Goal: Transaction & Acquisition: Purchase product/service

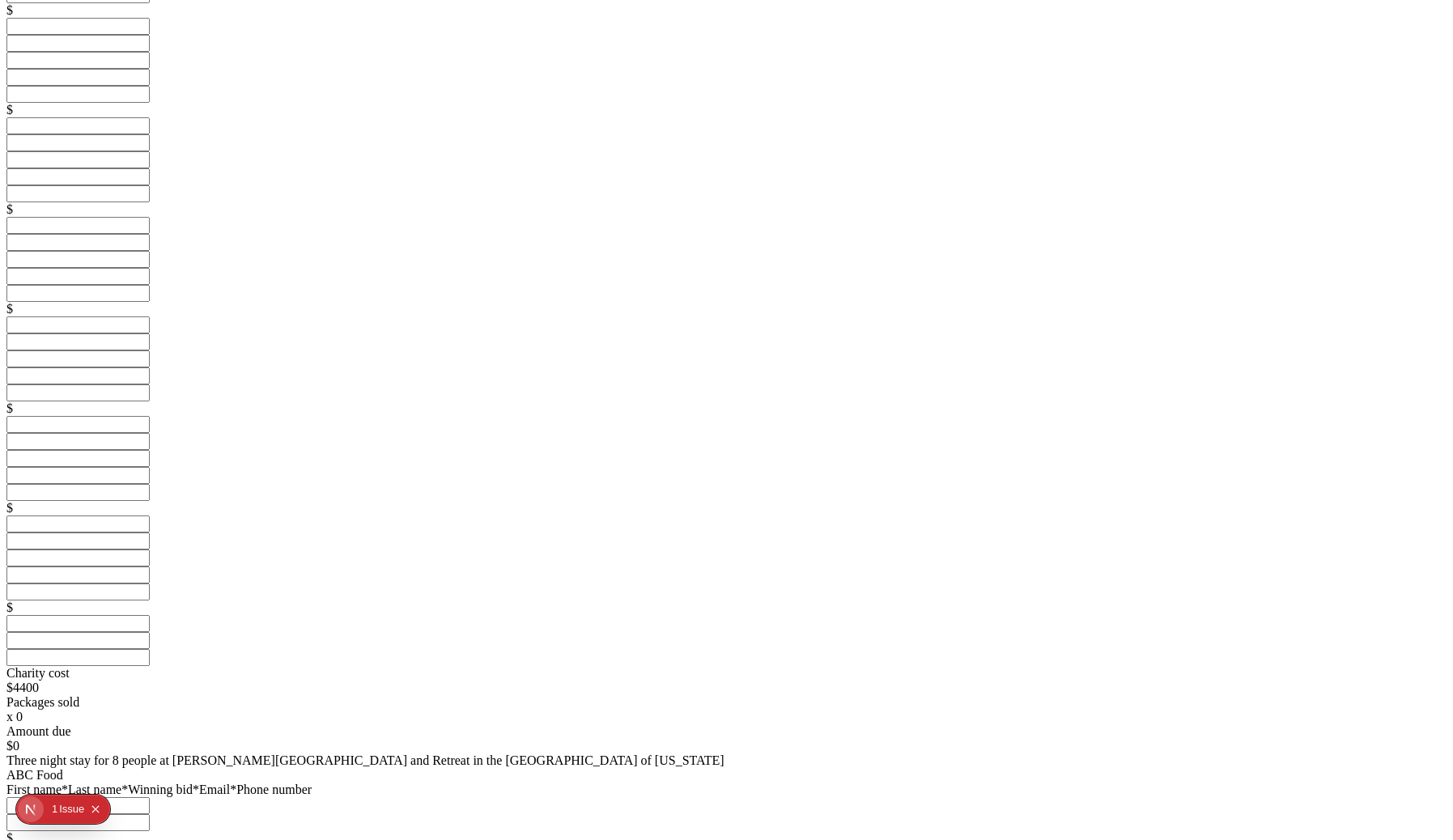
scroll to position [277, 0]
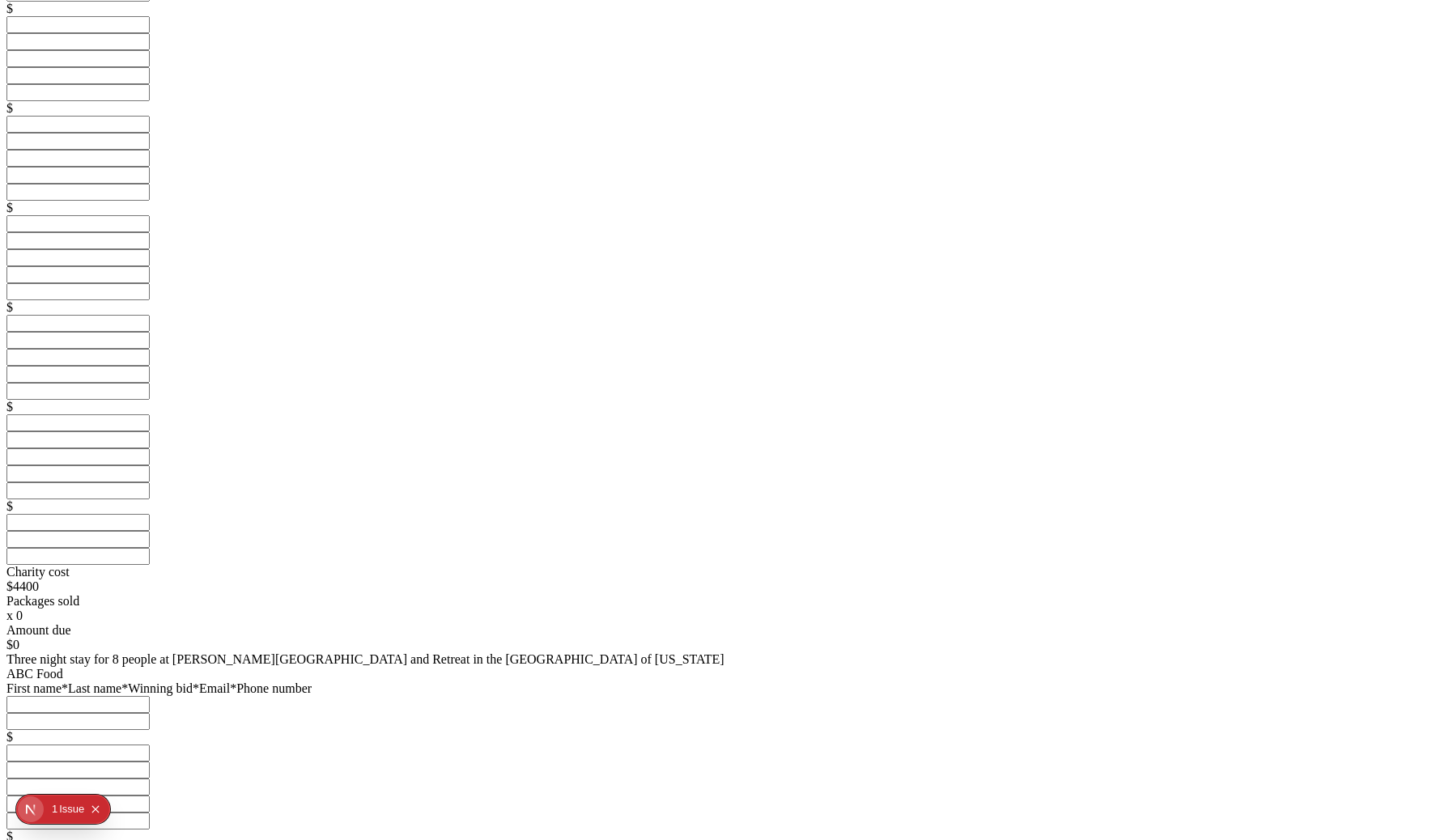
scroll to position [547, 0]
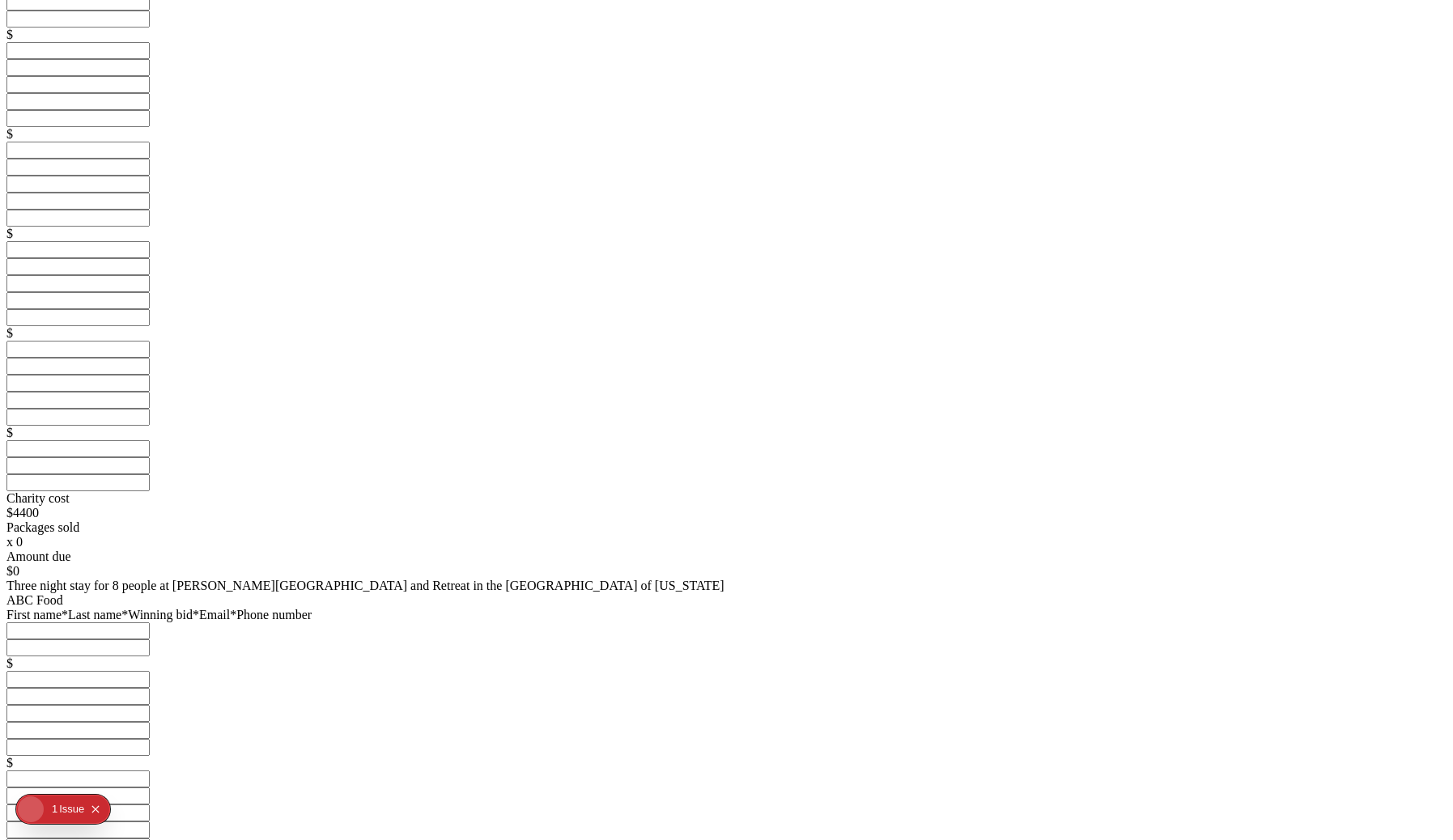
click at [56, 827] on html "Congrats on a great event! 🎉 Now that 54th Annual Met Gala has ended, let's fin…" at bounding box center [726, 256] width 1453 height 1608
click at [51, 816] on div "1" at bounding box center [54, 808] width 6 height 29
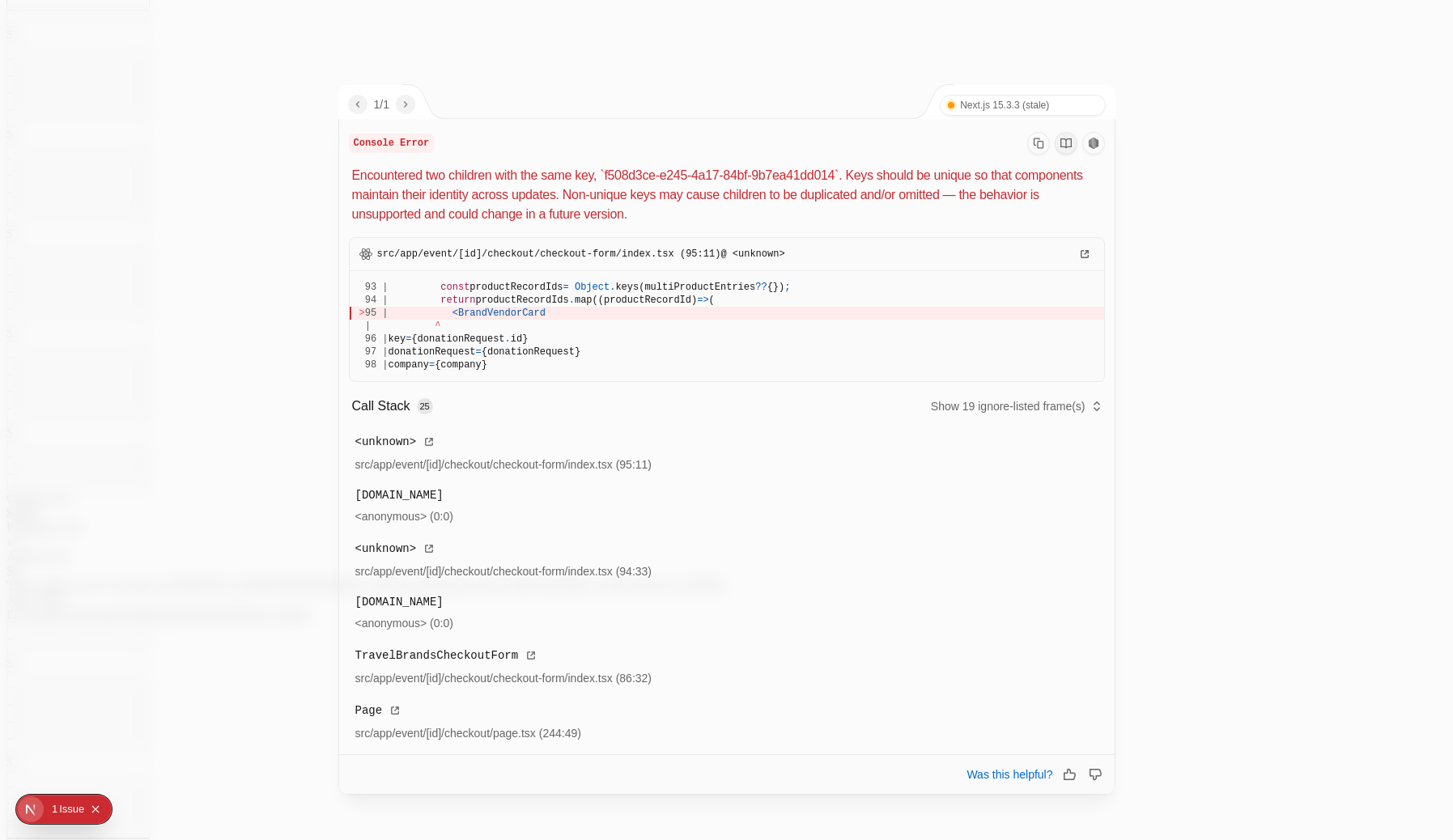
click at [1356, 244] on div at bounding box center [726, 420] width 1453 height 840
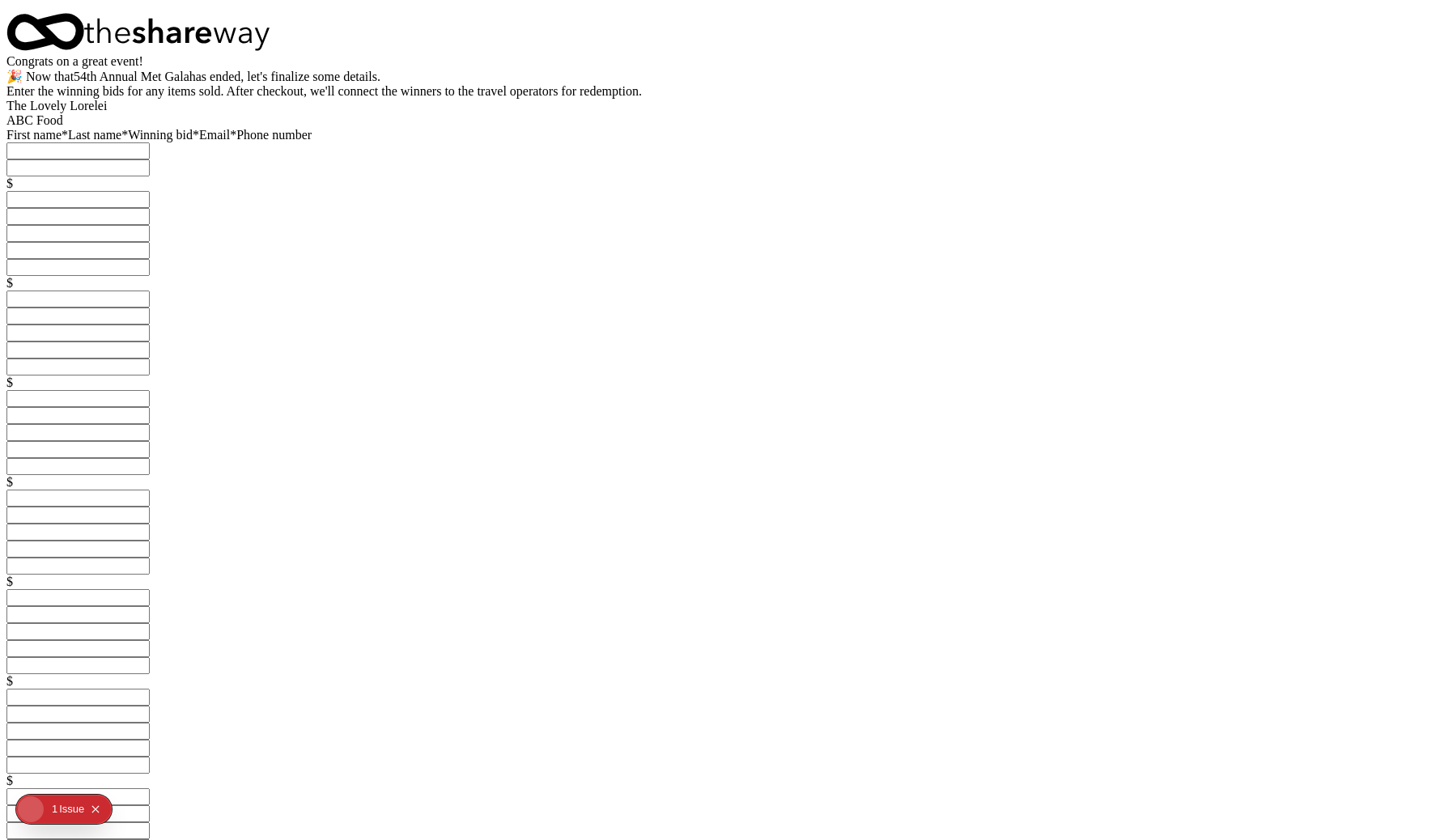
scroll to position [547, 0]
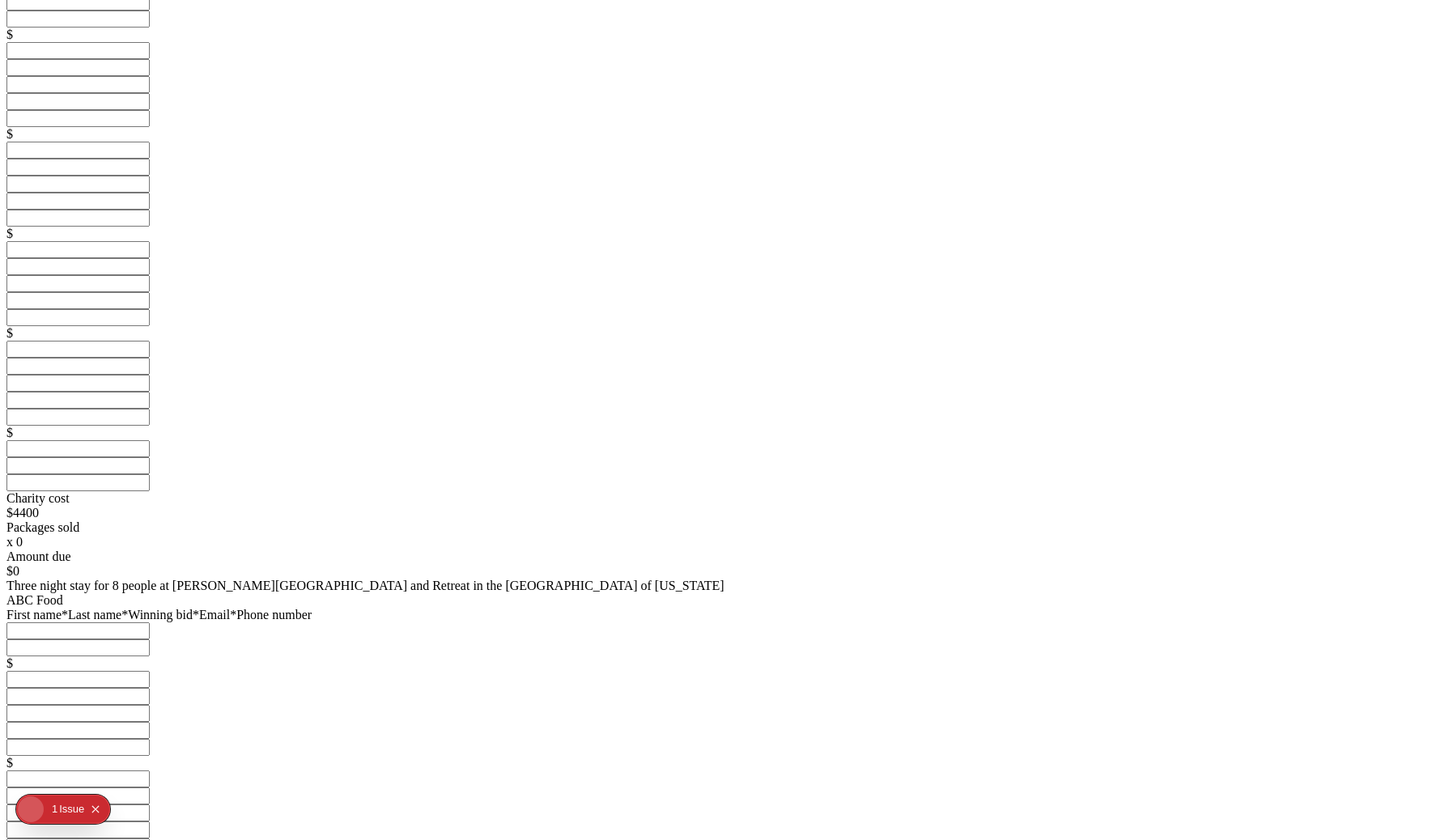
click at [1224, 177] on div "Congrats on a great event! 🎉 Now that 54th Annual Met Gala has ended, let's fin…" at bounding box center [726, 253] width 1440 height 1574
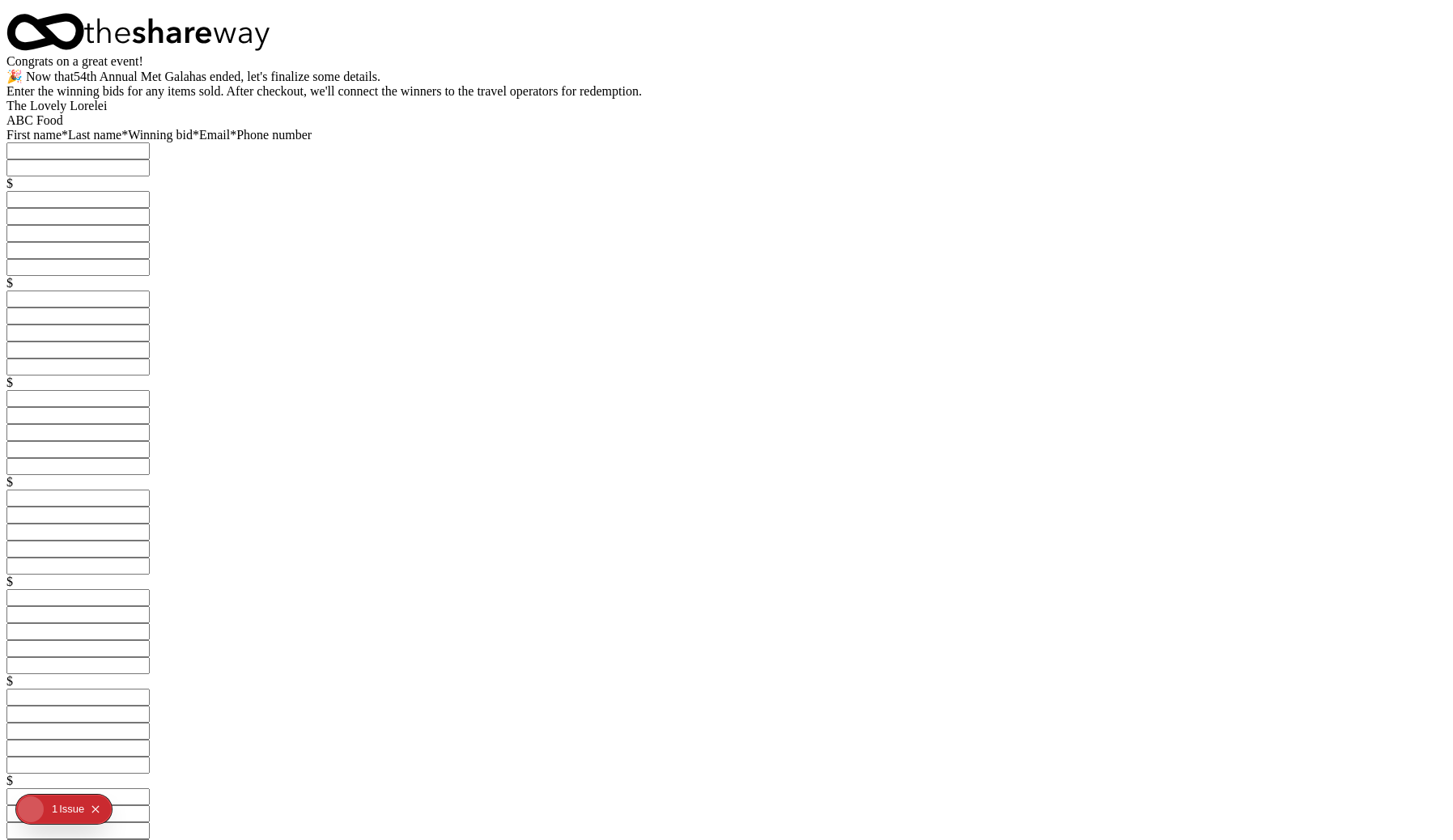
scroll to position [547, 0]
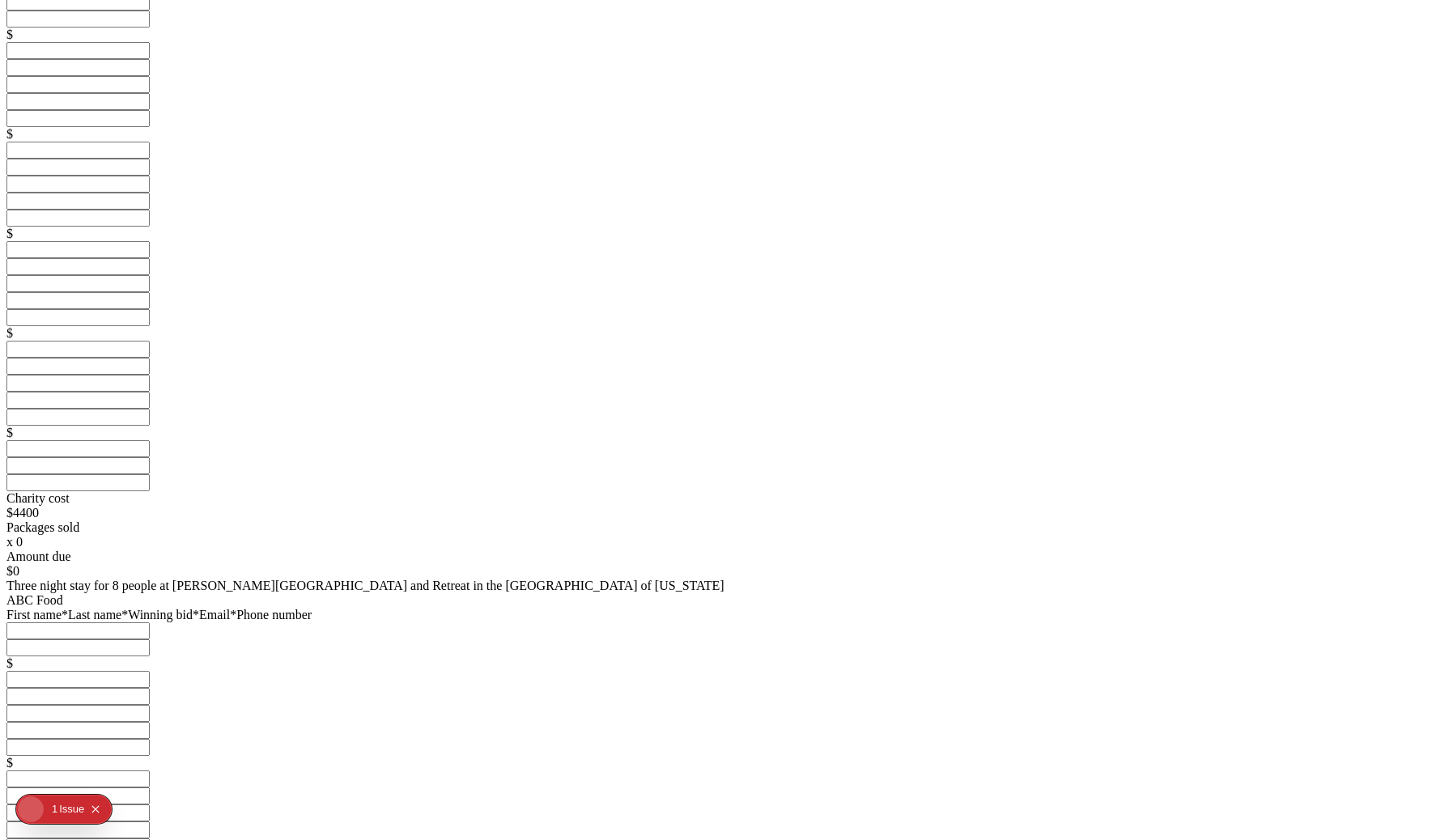
click at [1238, 476] on html "Congrats on a great event! 🎉 Now that 54th Annual Met Gala has ended, let's fin…" at bounding box center [726, 256] width 1453 height 1608
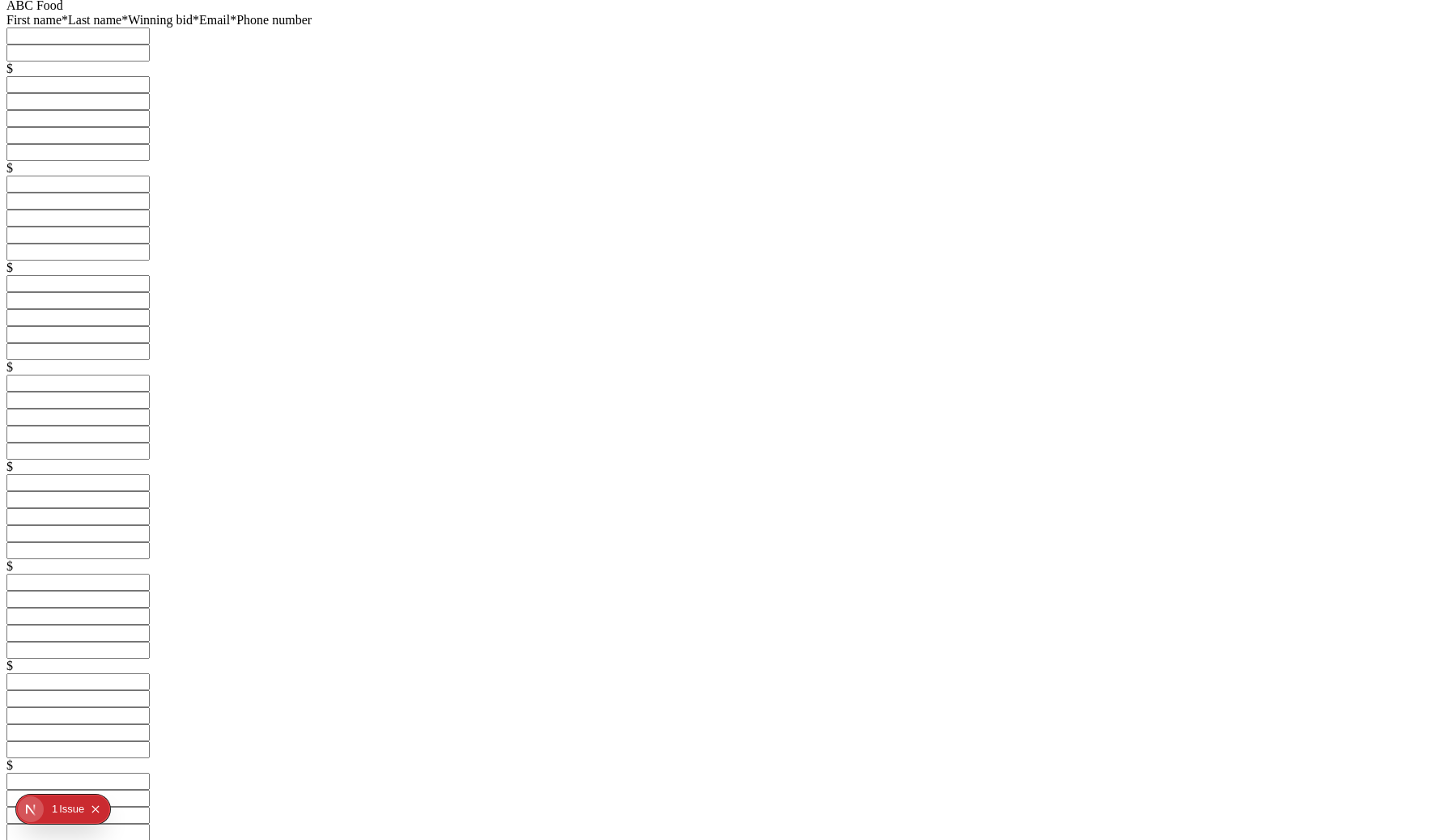
scroll to position [152, 0]
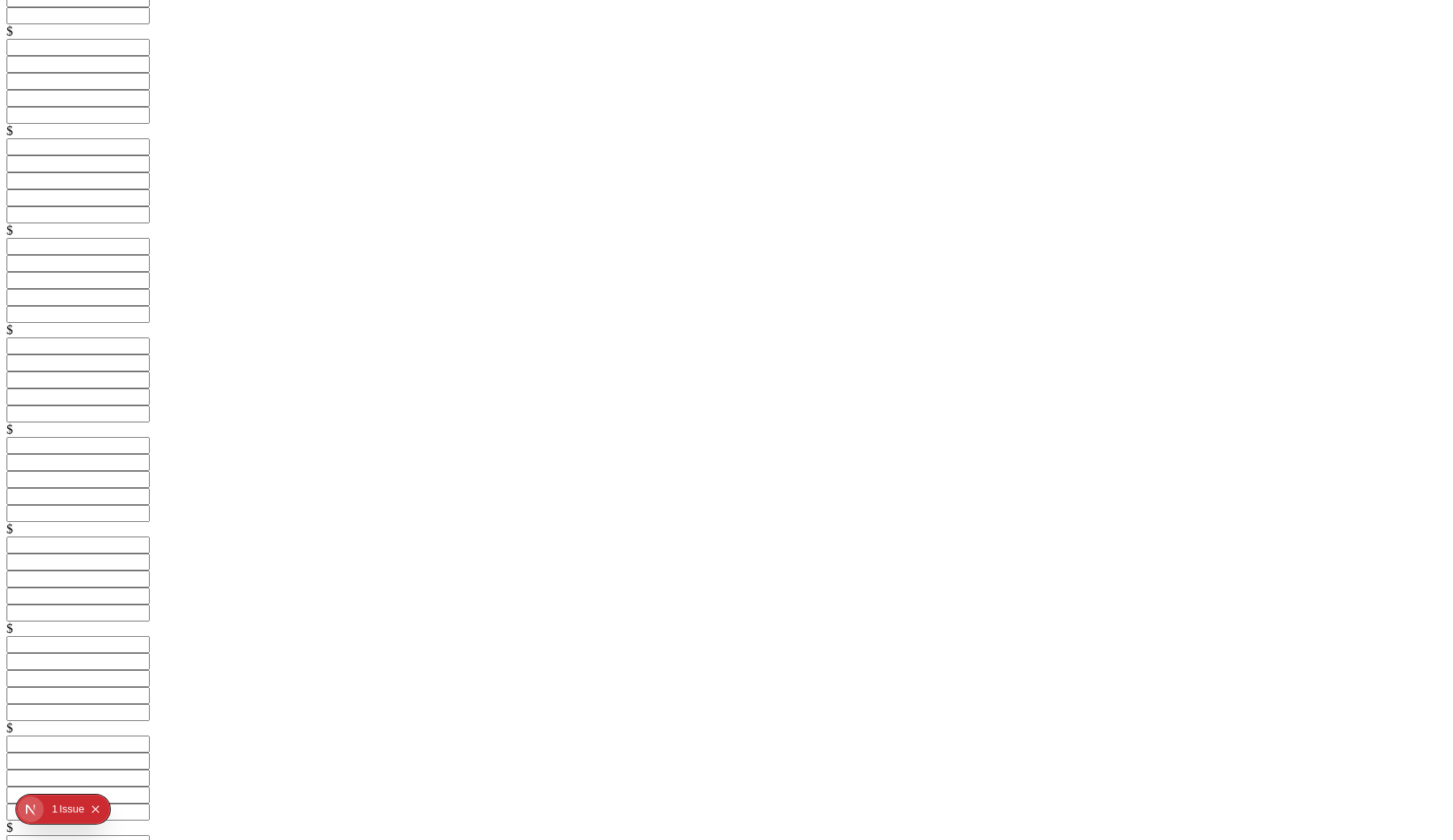
type input "Legarlin"
type input "Li"
type input "3030"
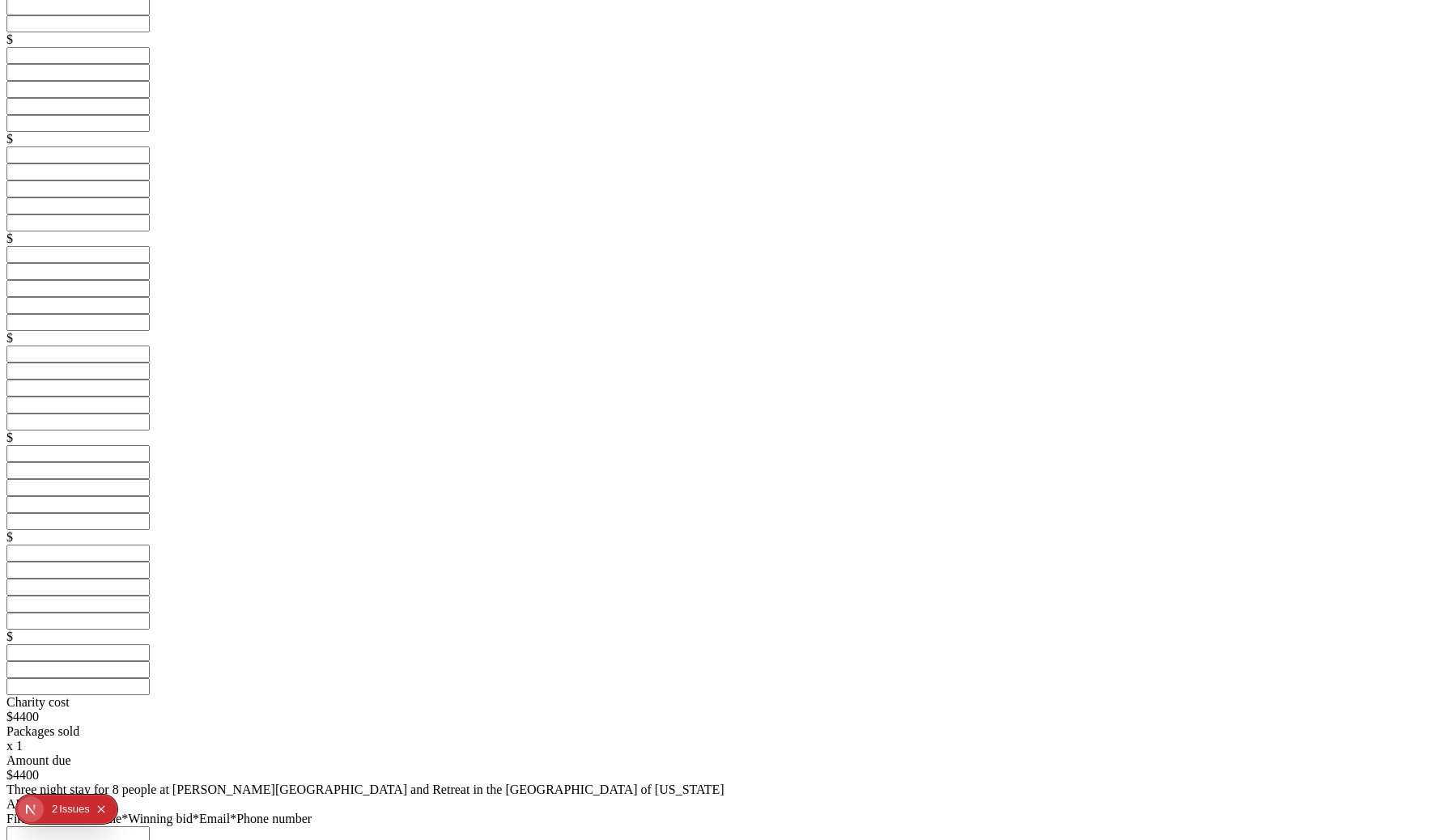
scroll to position [547, 0]
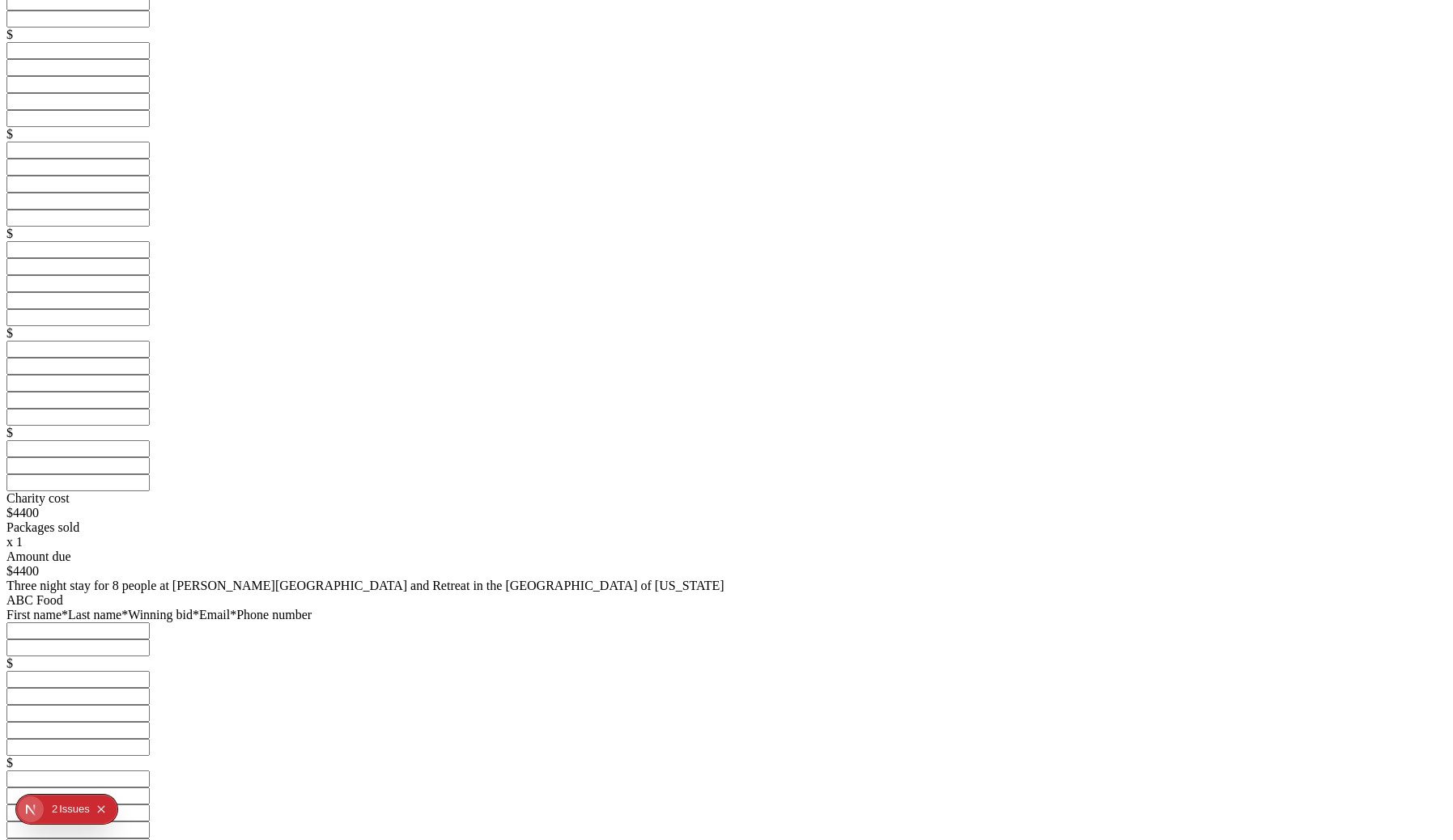
type input "[EMAIL_ADDRESS][DOMAIN_NAME]"
click at [149, 623] on input "text" at bounding box center [78, 631] width 144 height 17
type input "Legarlin"
type input "neso"
type input "3939"
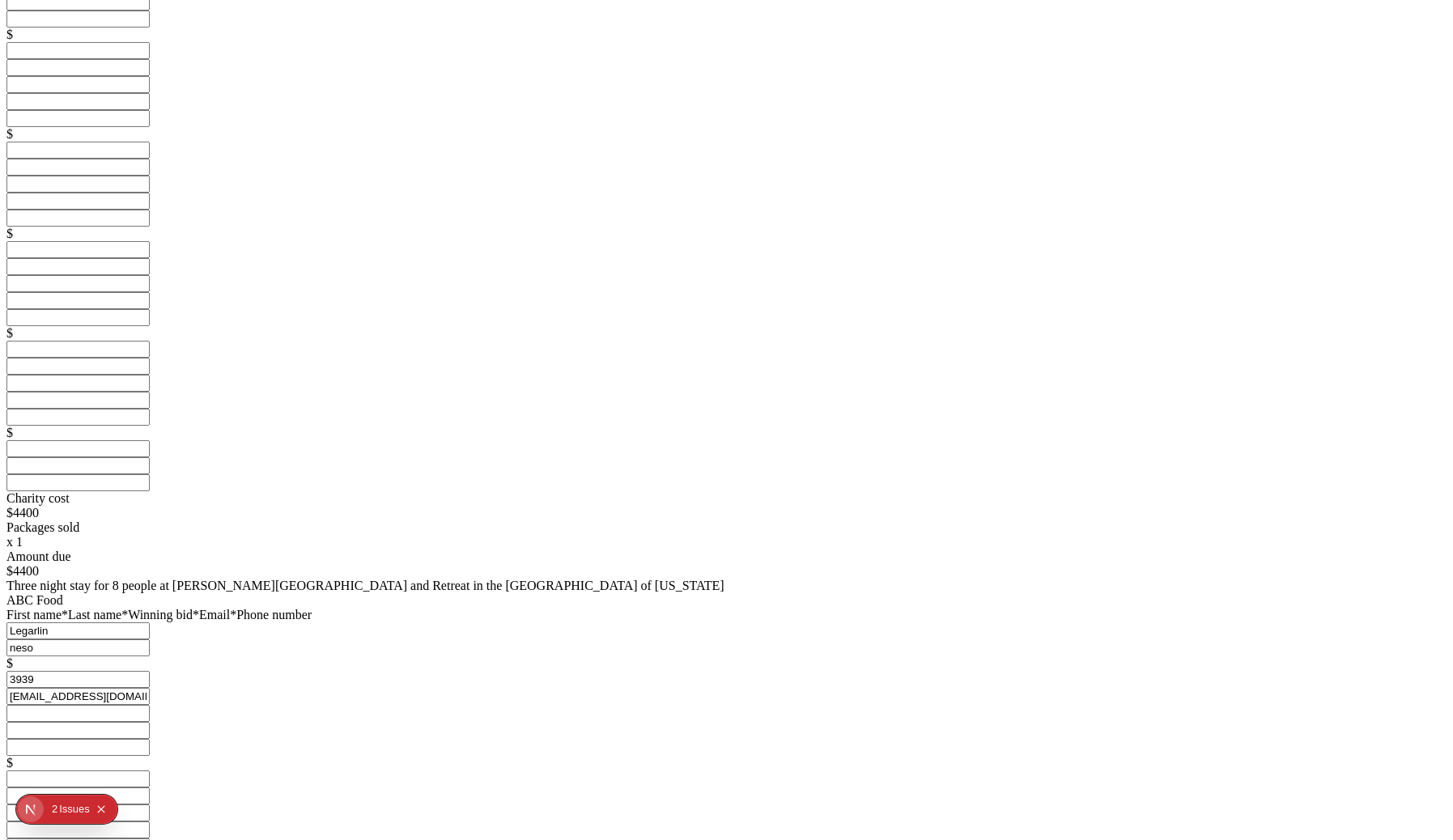
type input "[EMAIL_ADDRESS][DOMAIN_NAME]"
click at [149, 721] on input "text" at bounding box center [78, 730] width 144 height 17
type input "Boop"
type input "Beep"
type input "1020"
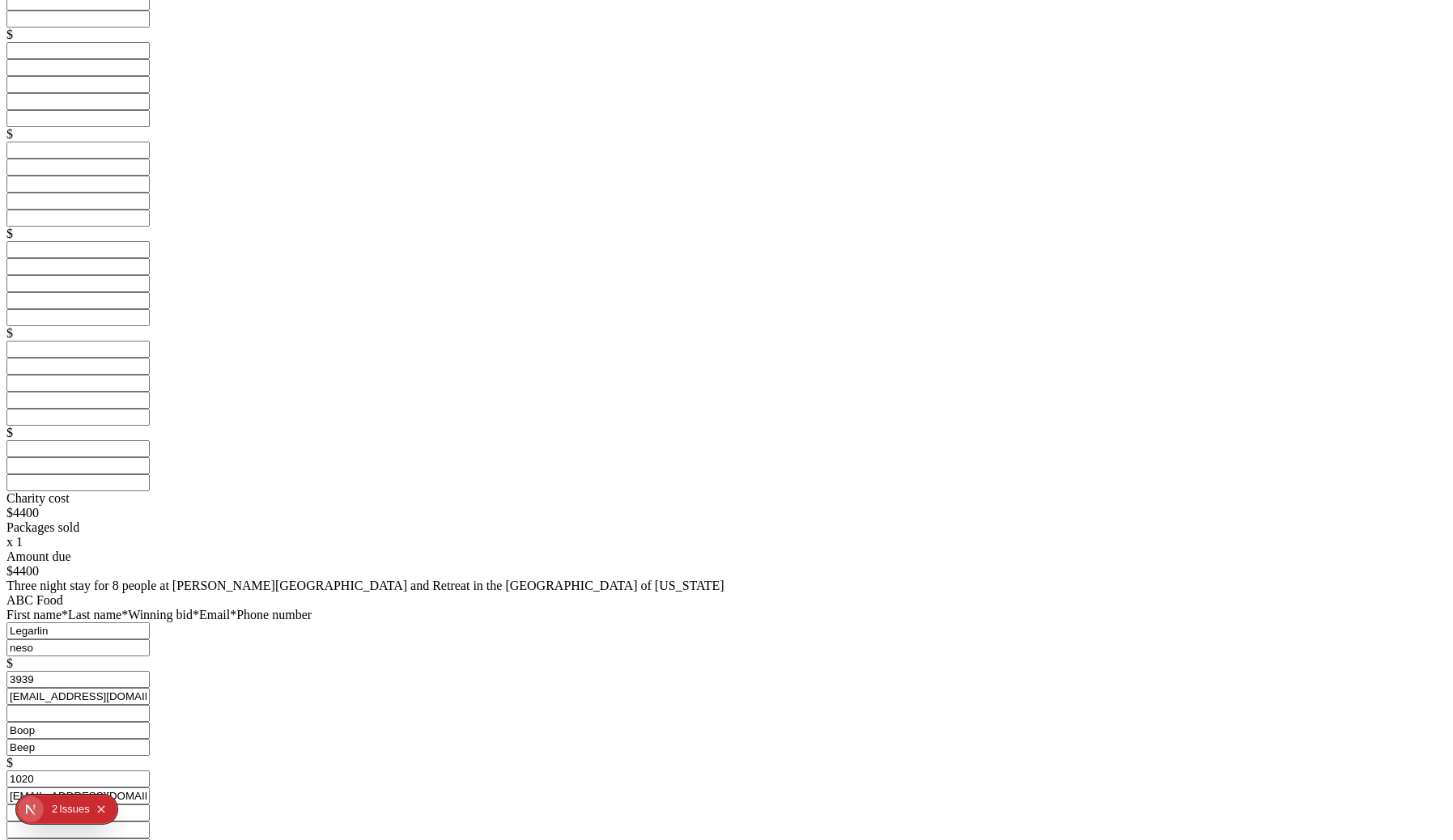
type input "[EMAIL_ADDRESS][DOMAIN_NAME]"
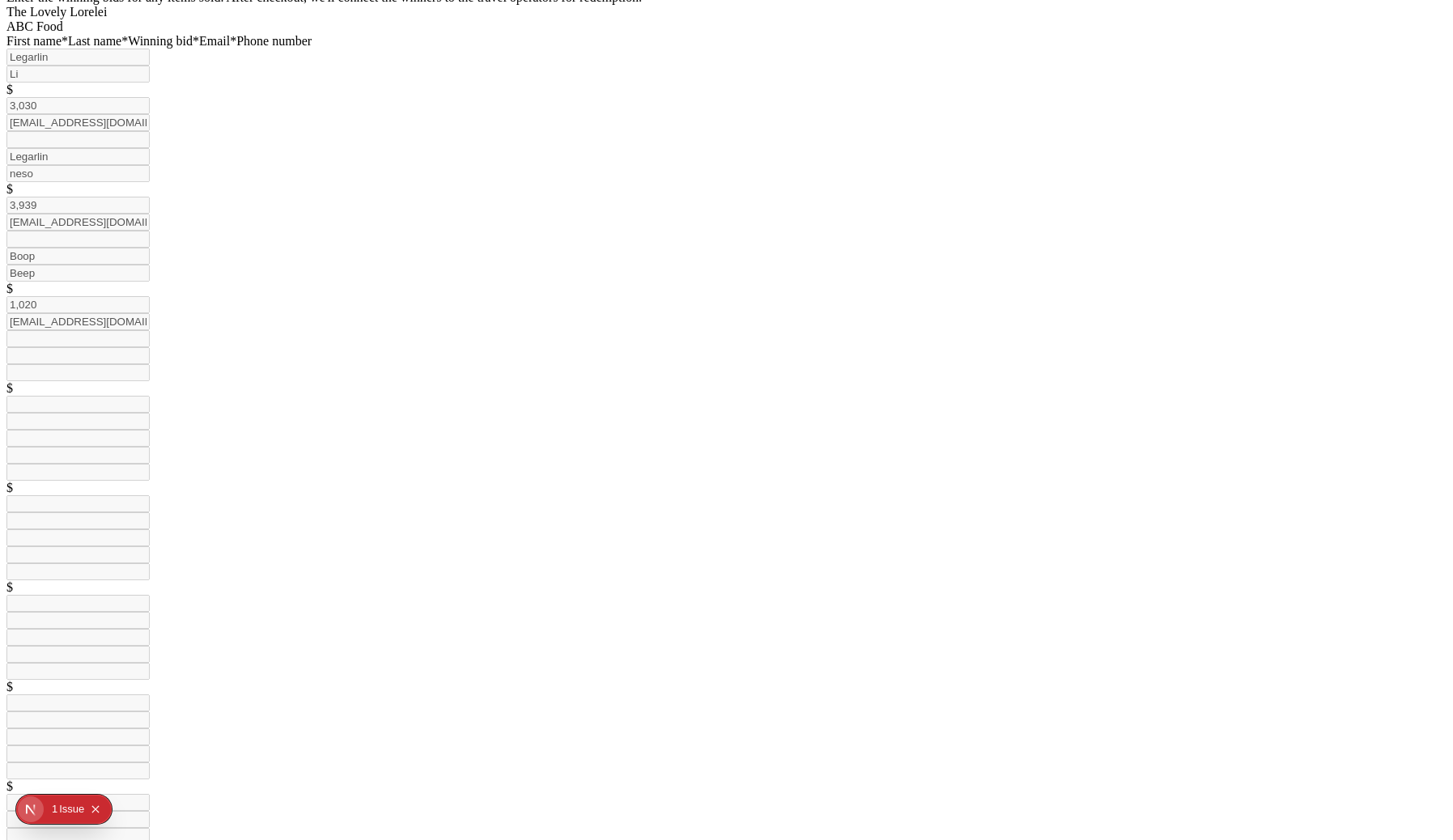
scroll to position [638, 0]
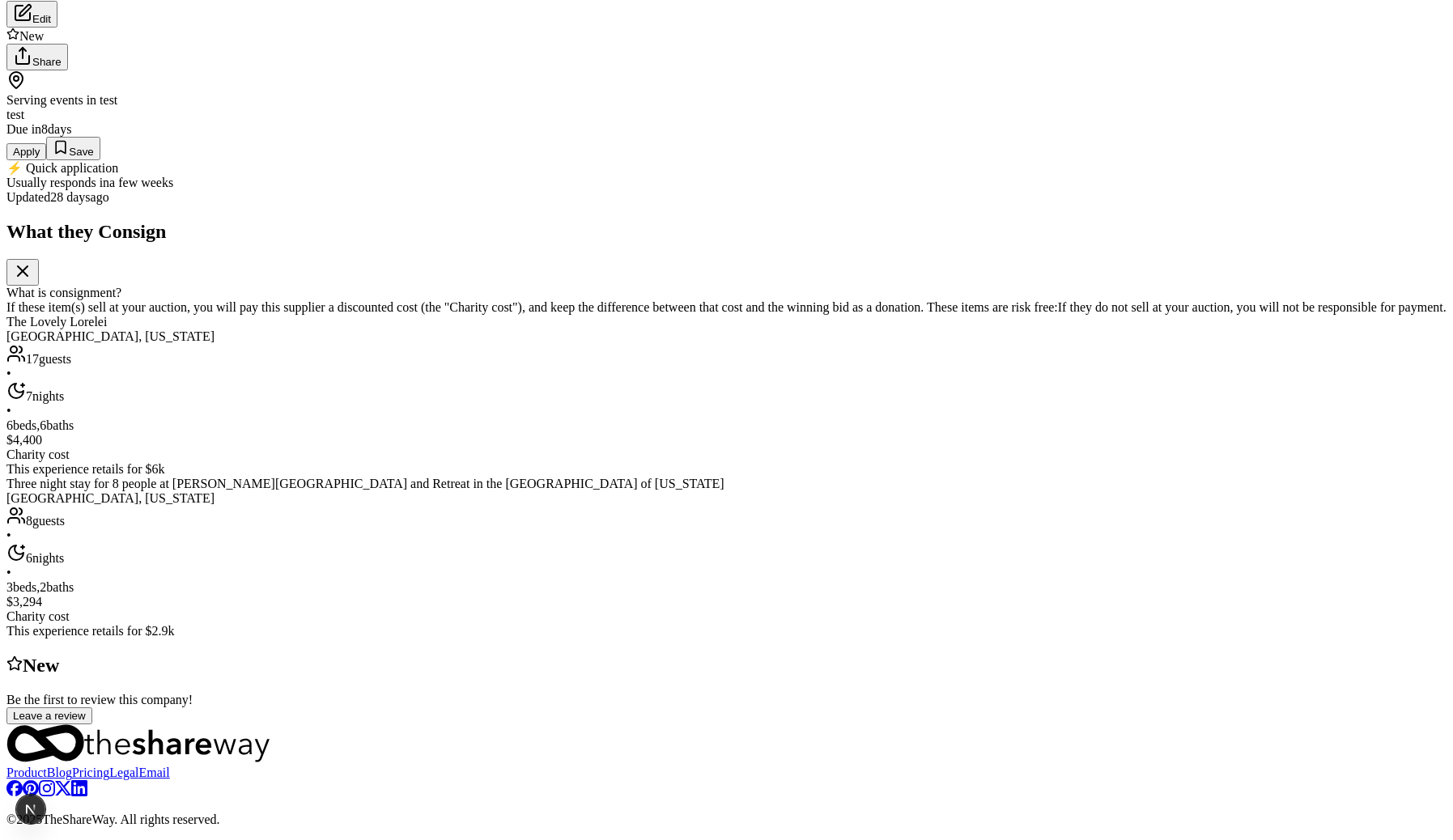
scroll to position [1019, 0]
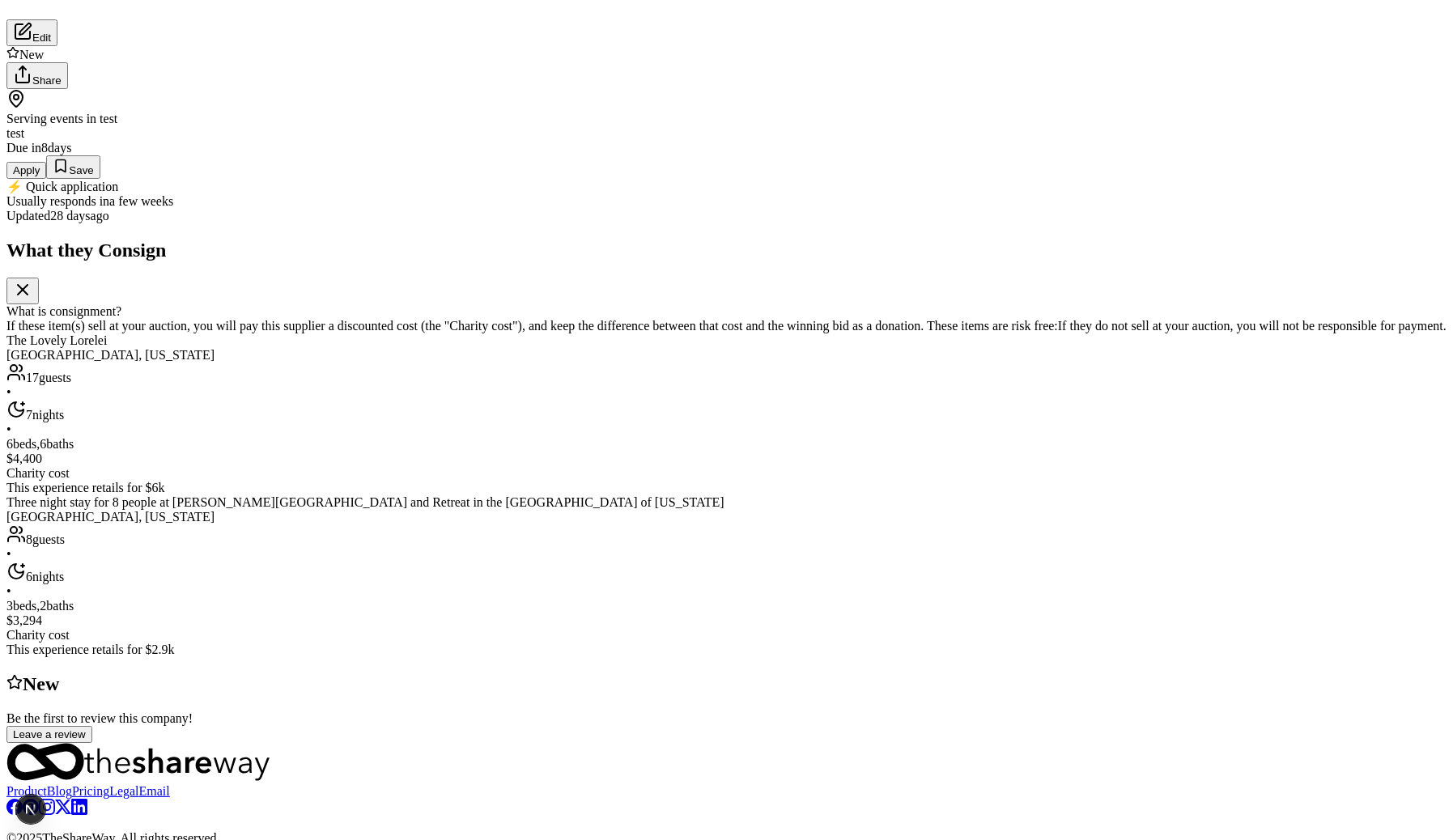
click at [637, 141] on div "Serving events in test test" at bounding box center [726, 115] width 1440 height 51
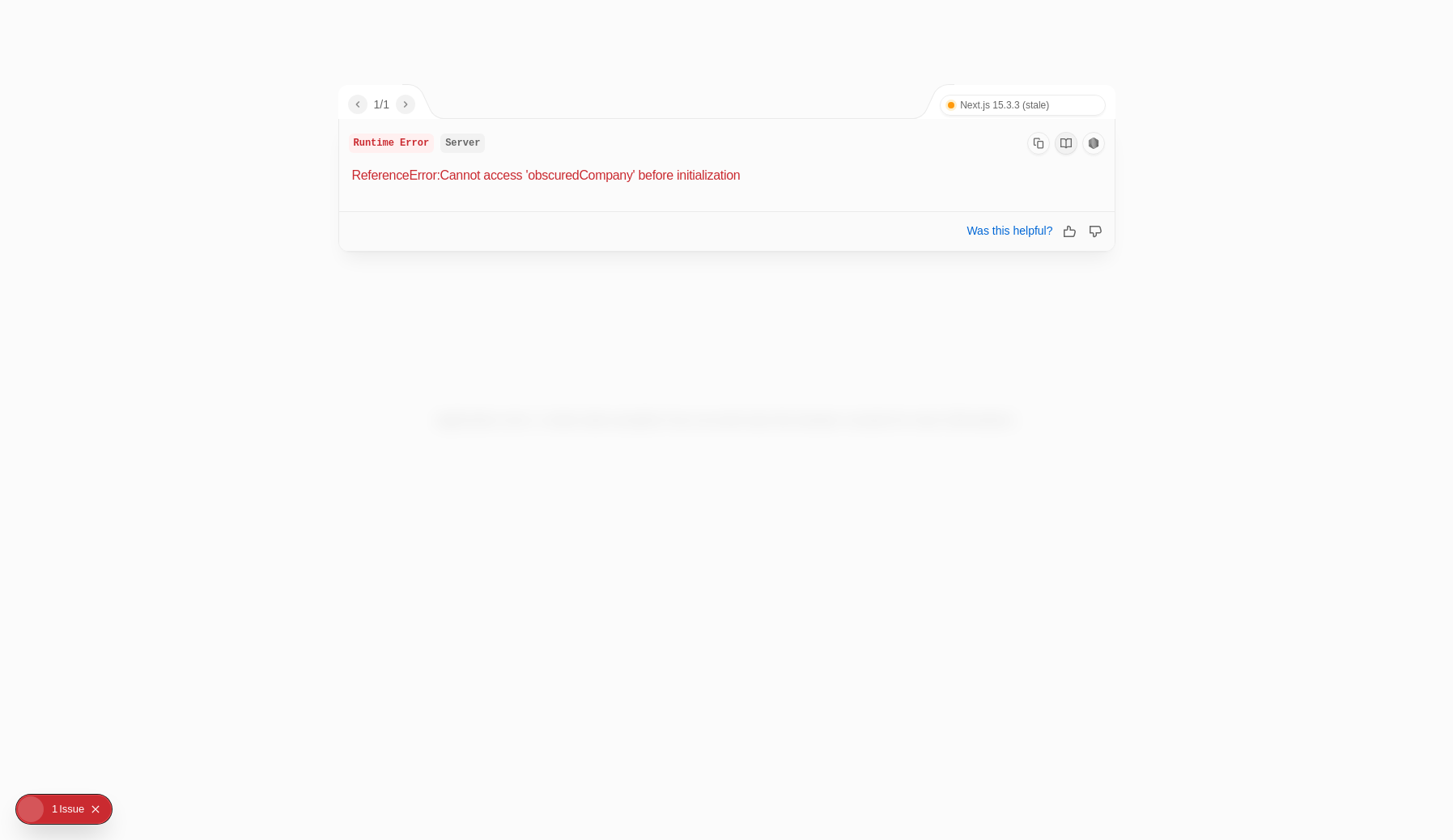
scroll to position [0, 0]
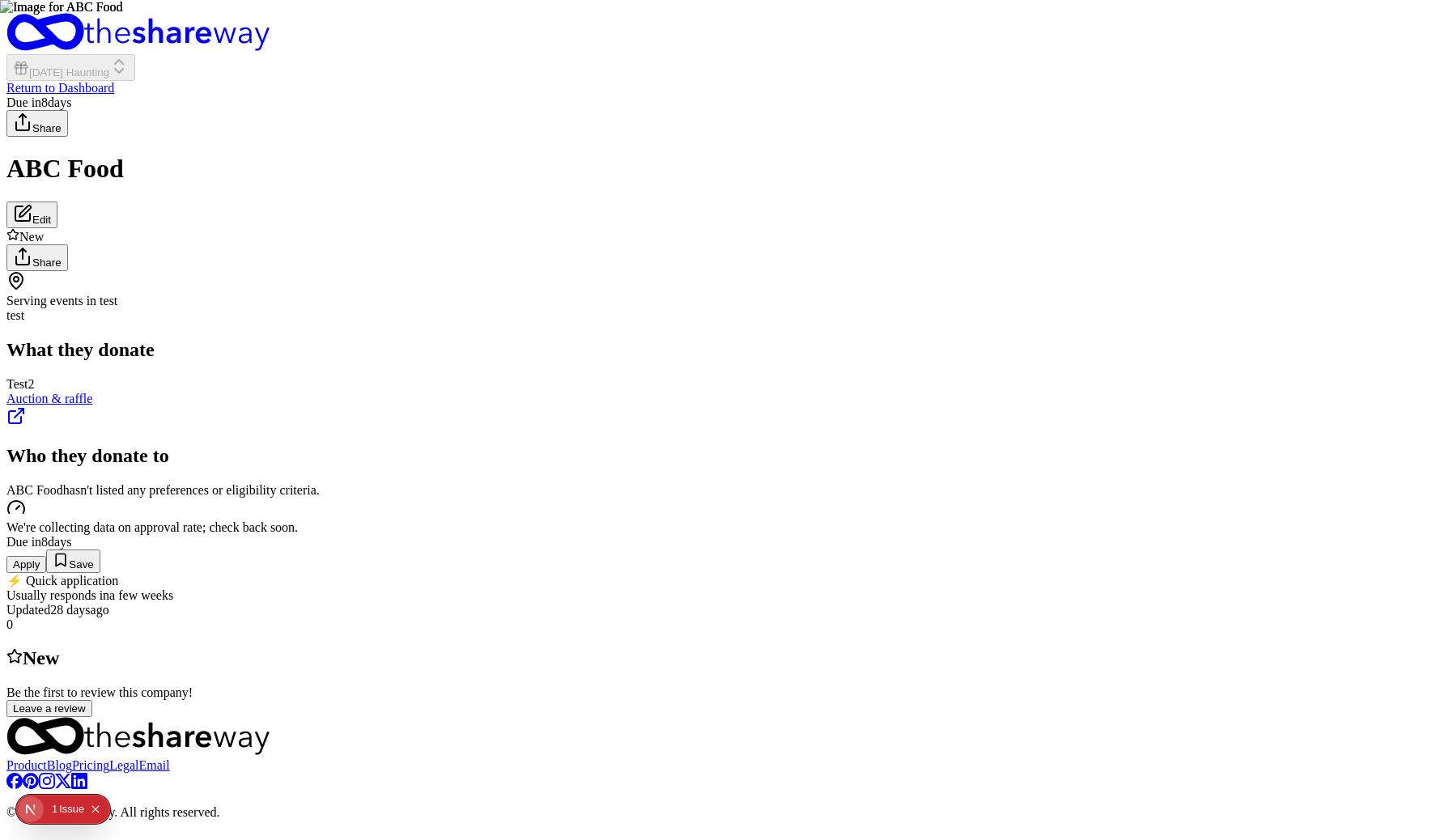
click at [46, 573] on button "Apply" at bounding box center [27, 564] width 40 height 17
click at [32, 835] on icon "button" at bounding box center [22, 844] width 19 height 19
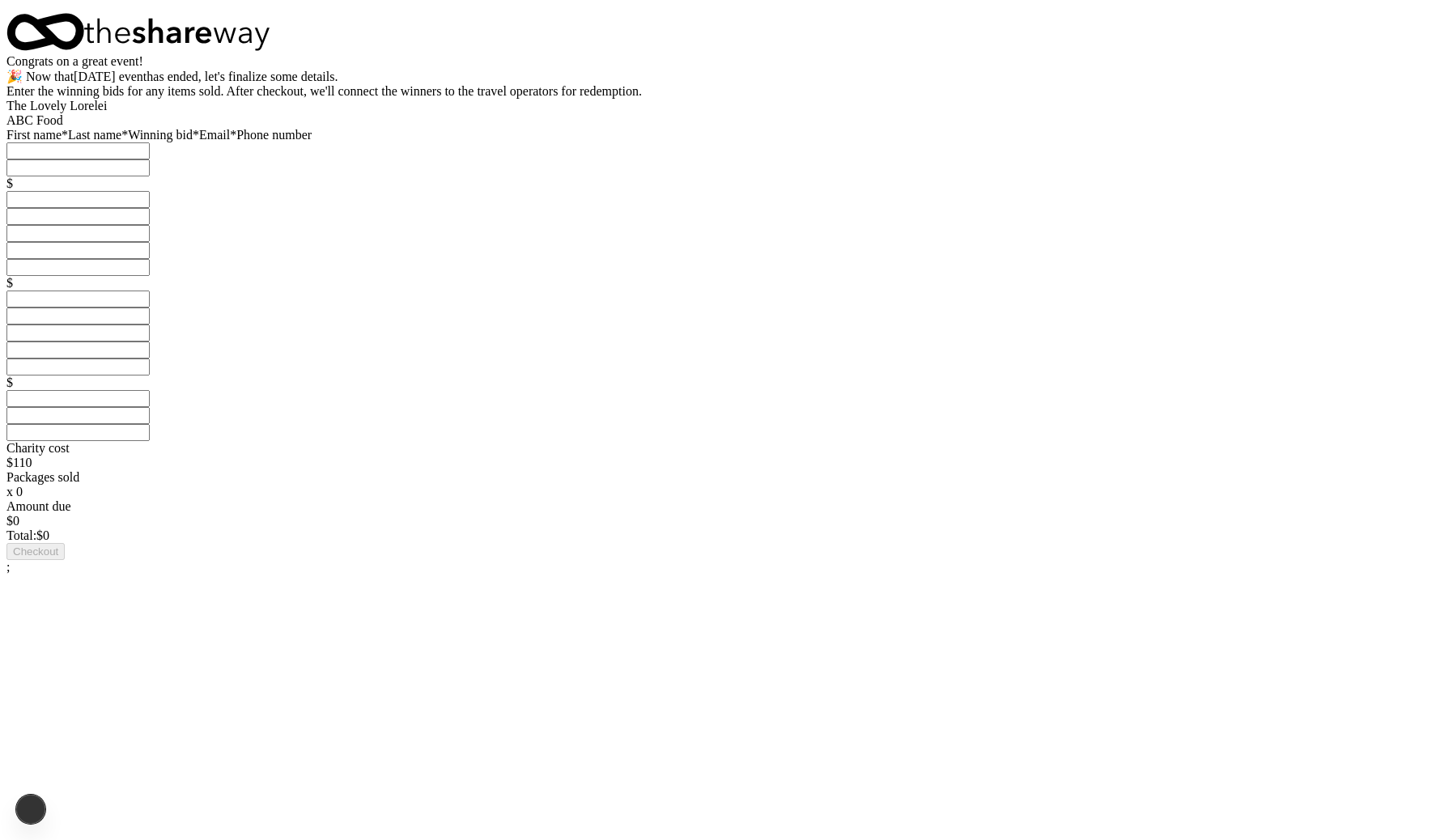
click at [149, 159] on input "text" at bounding box center [78, 151] width 144 height 17
type input "Test"
type input "N"
type input "[DATE]"
type input "202020"
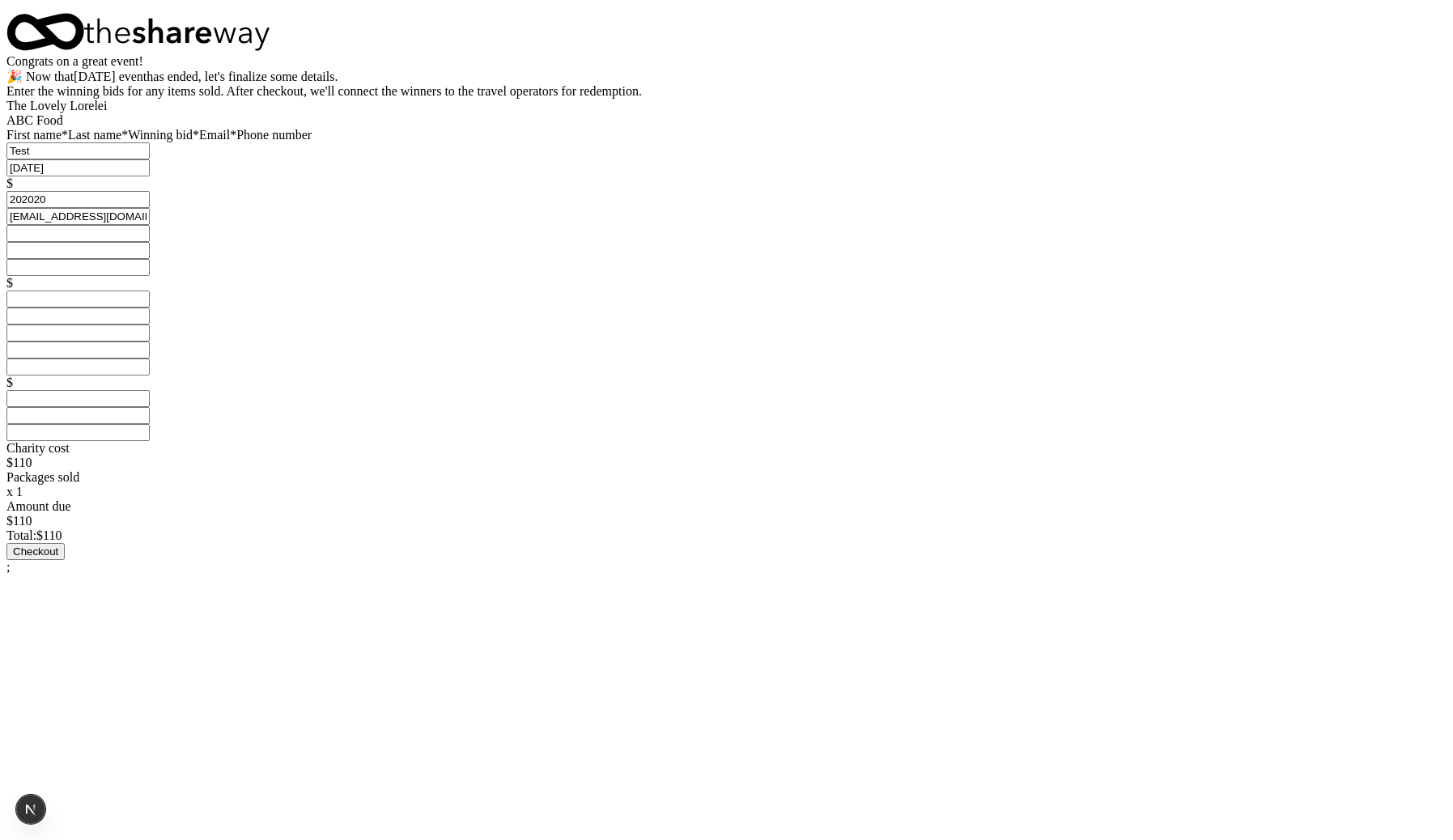
type input "legarlin@gmail.com"
click at [65, 559] on button "Checkout" at bounding box center [36, 551] width 58 height 17
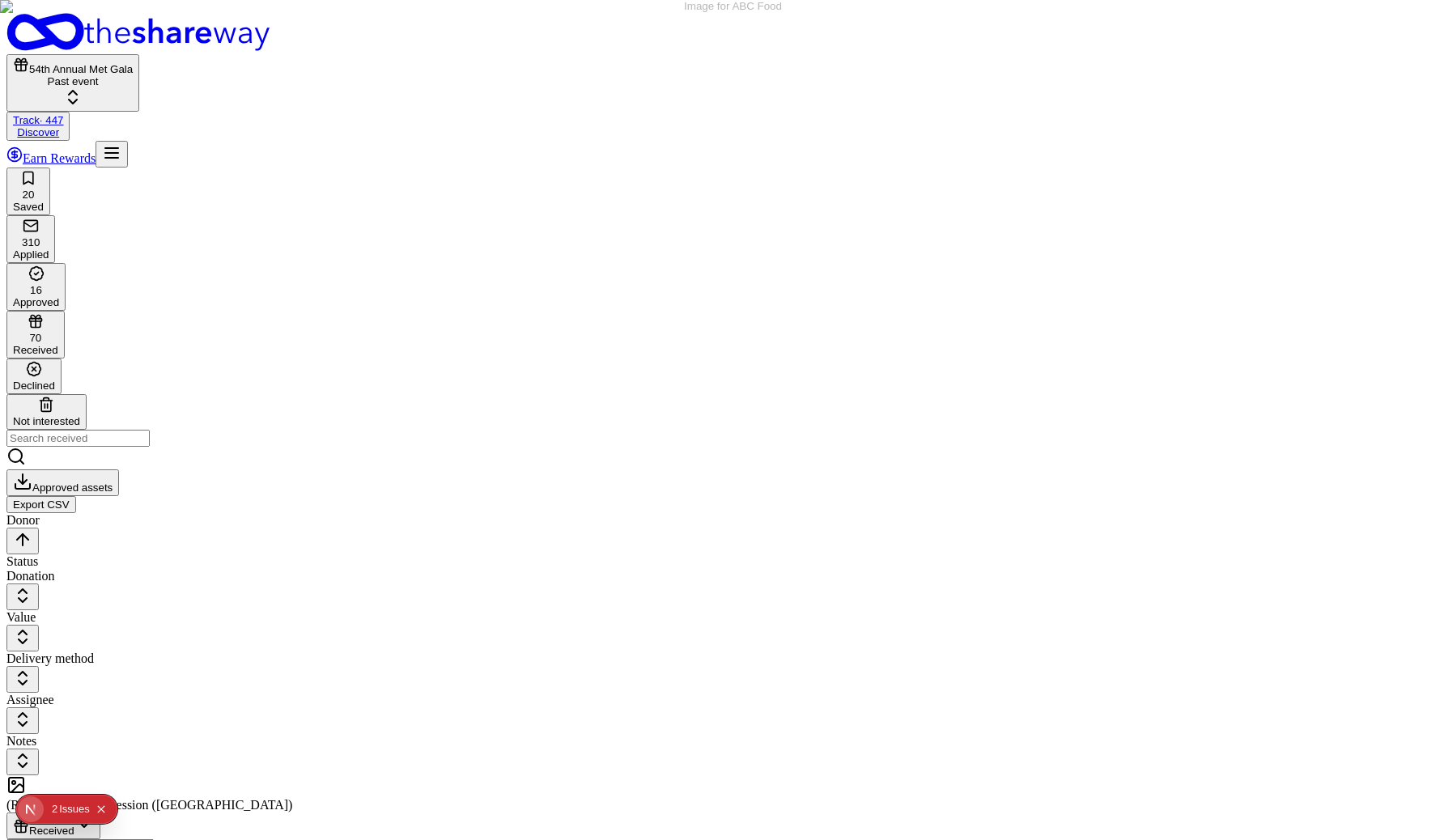
click at [139, 54] on button "54th Annual Met Gala Past event" at bounding box center [73, 82] width 133 height 57
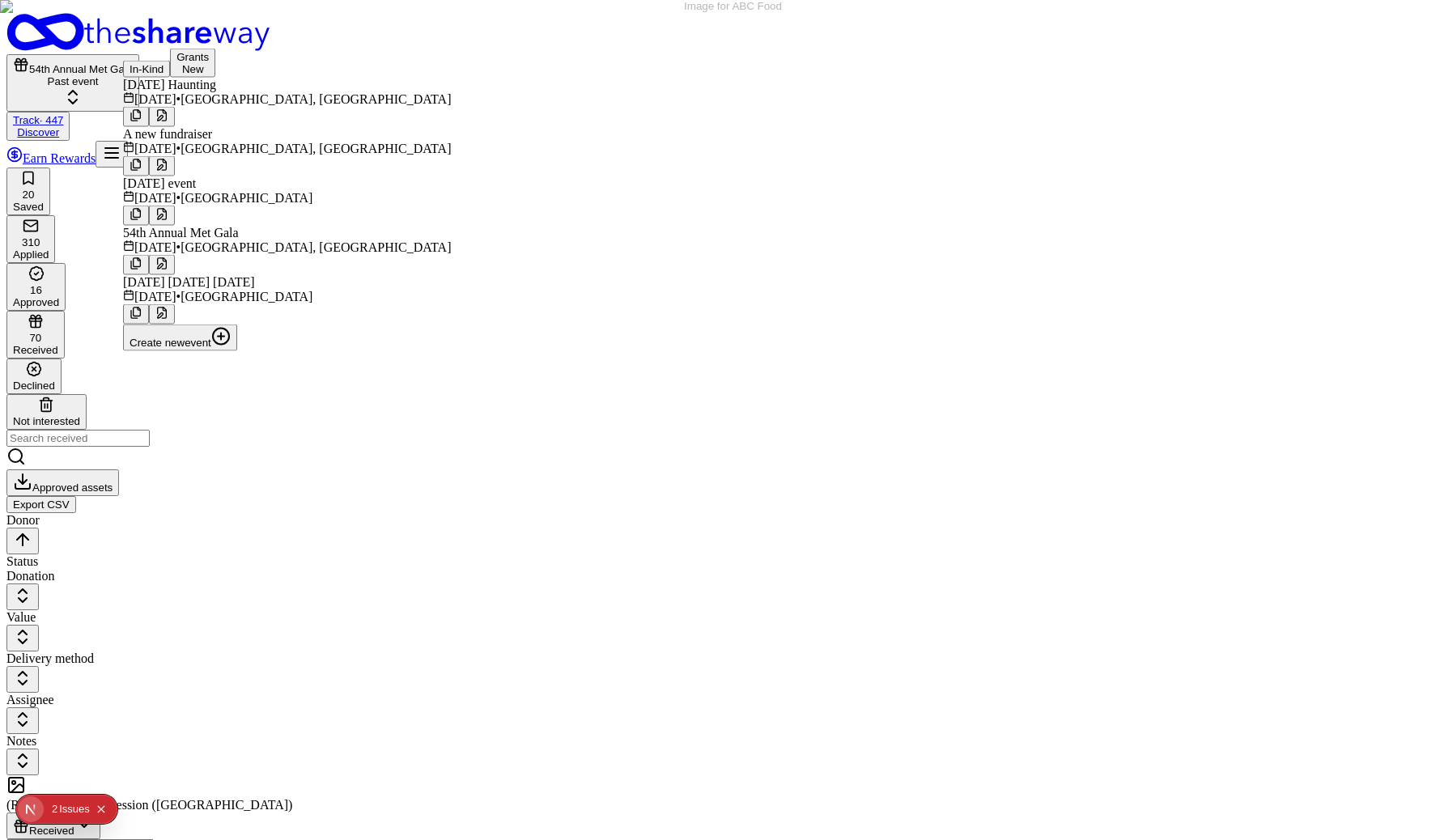
scroll to position [57, 0]
click at [275, 176] on div "Today's event" at bounding box center [286, 183] width 328 height 15
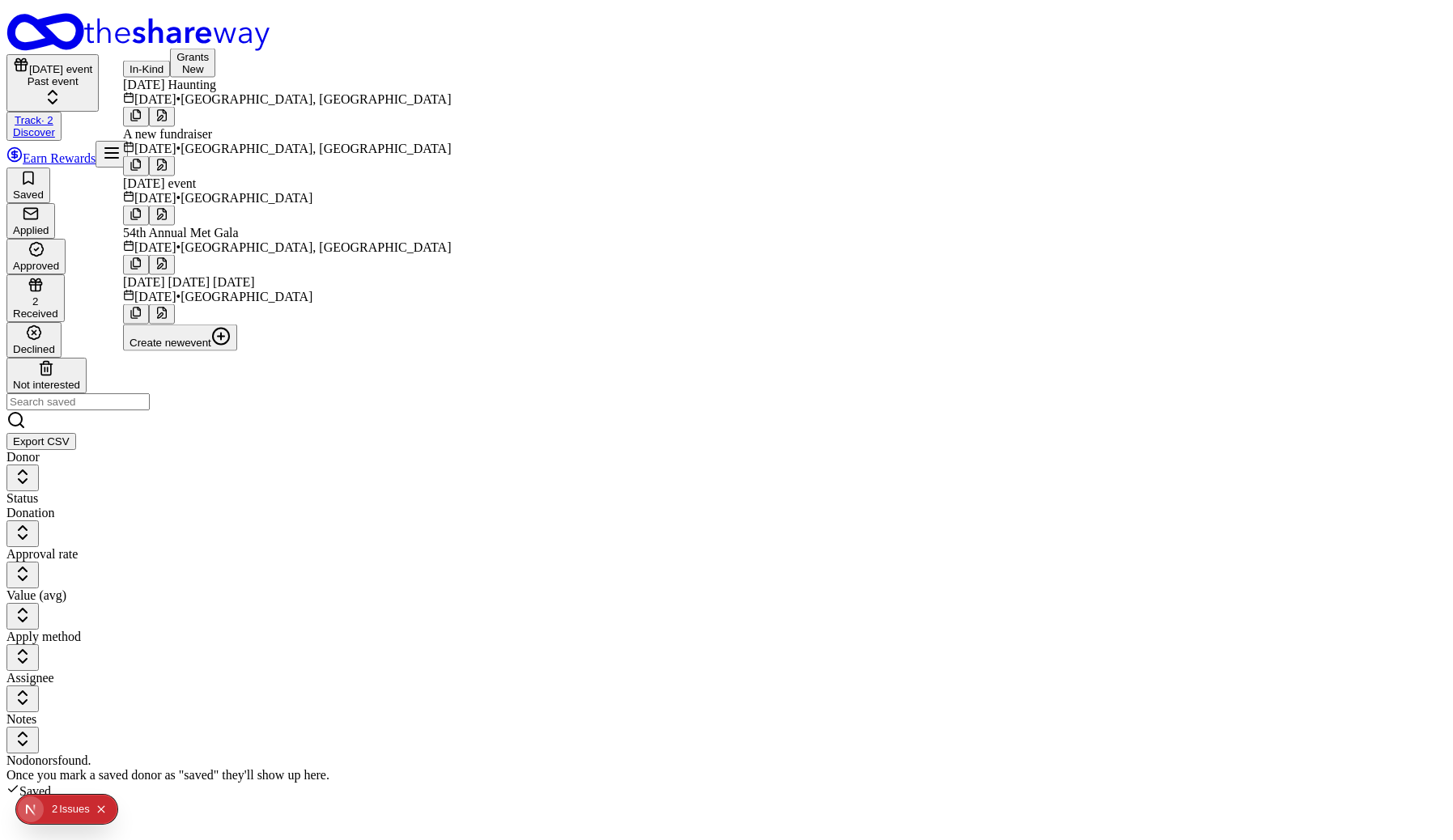
click at [643, 753] on div "No donors found. Once you mark a saved donor as "saved" they'll show up here." at bounding box center [726, 767] width 1440 height 29
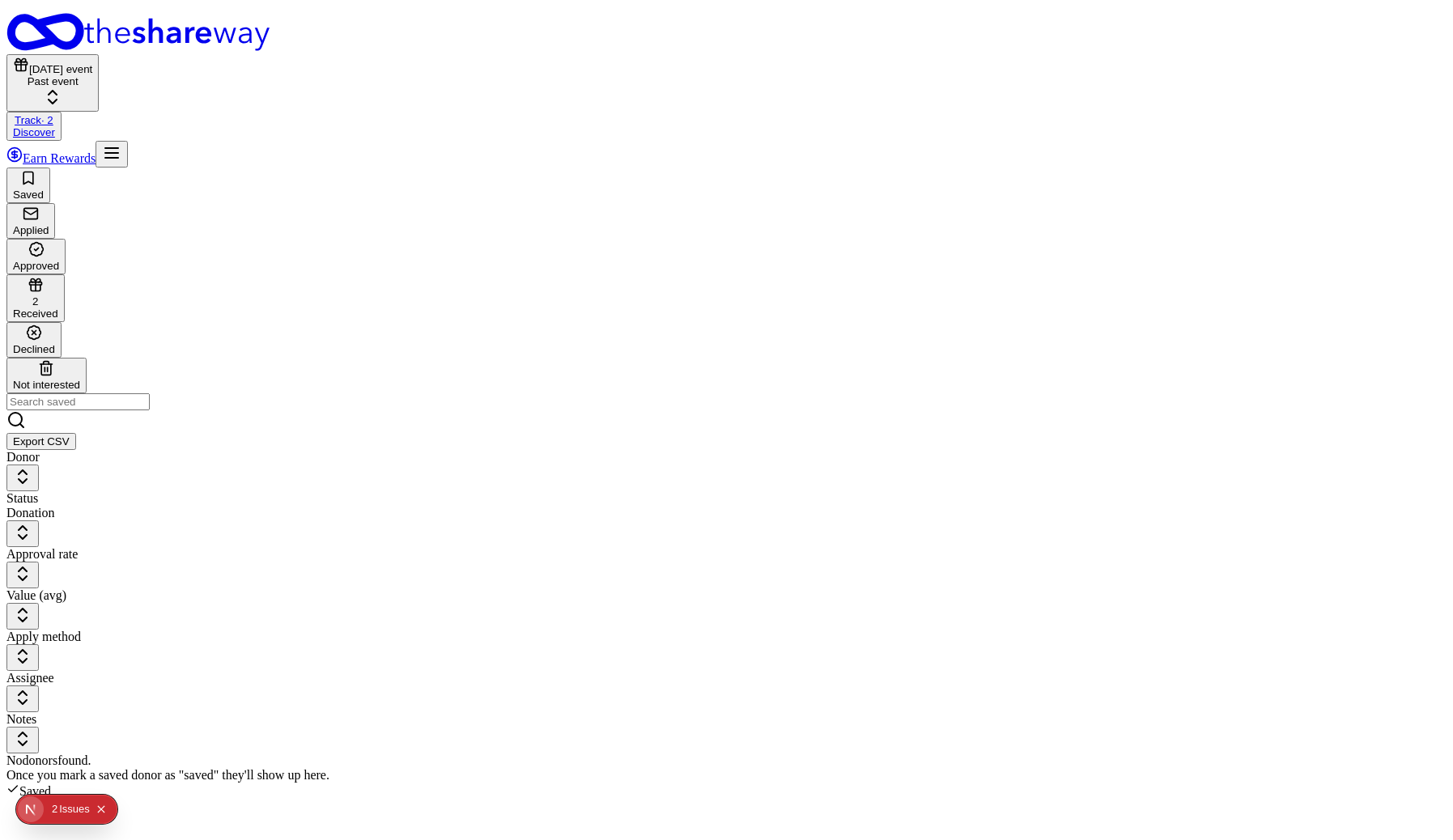
click at [59, 241] on div "Approved" at bounding box center [37, 256] width 46 height 31
click at [58, 276] on div "2 Received" at bounding box center [36, 298] width 46 height 43
click at [39, 729] on button "button" at bounding box center [22, 742] width 32 height 27
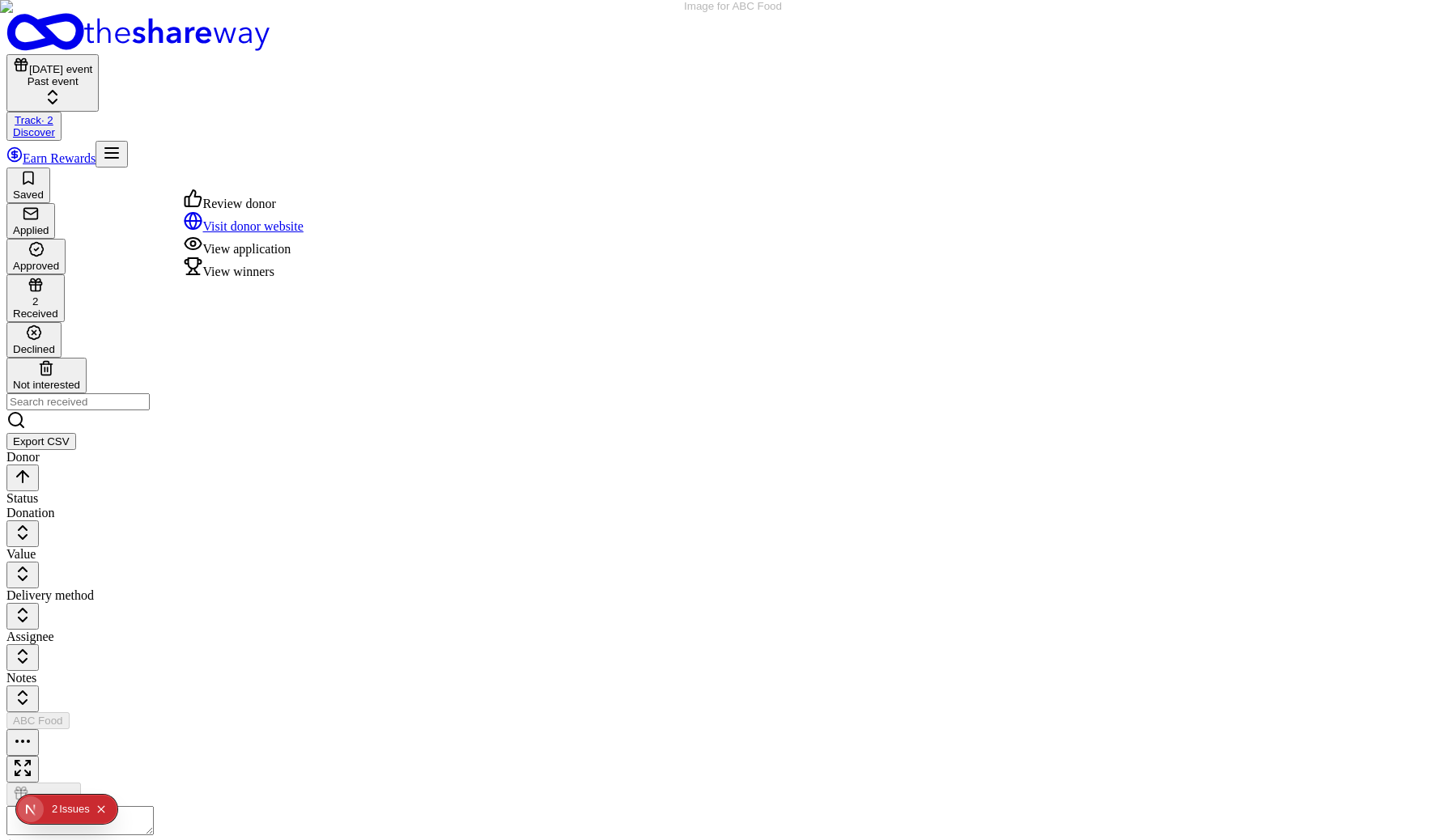
click at [290, 256] on div "View application" at bounding box center [243, 245] width 120 height 22
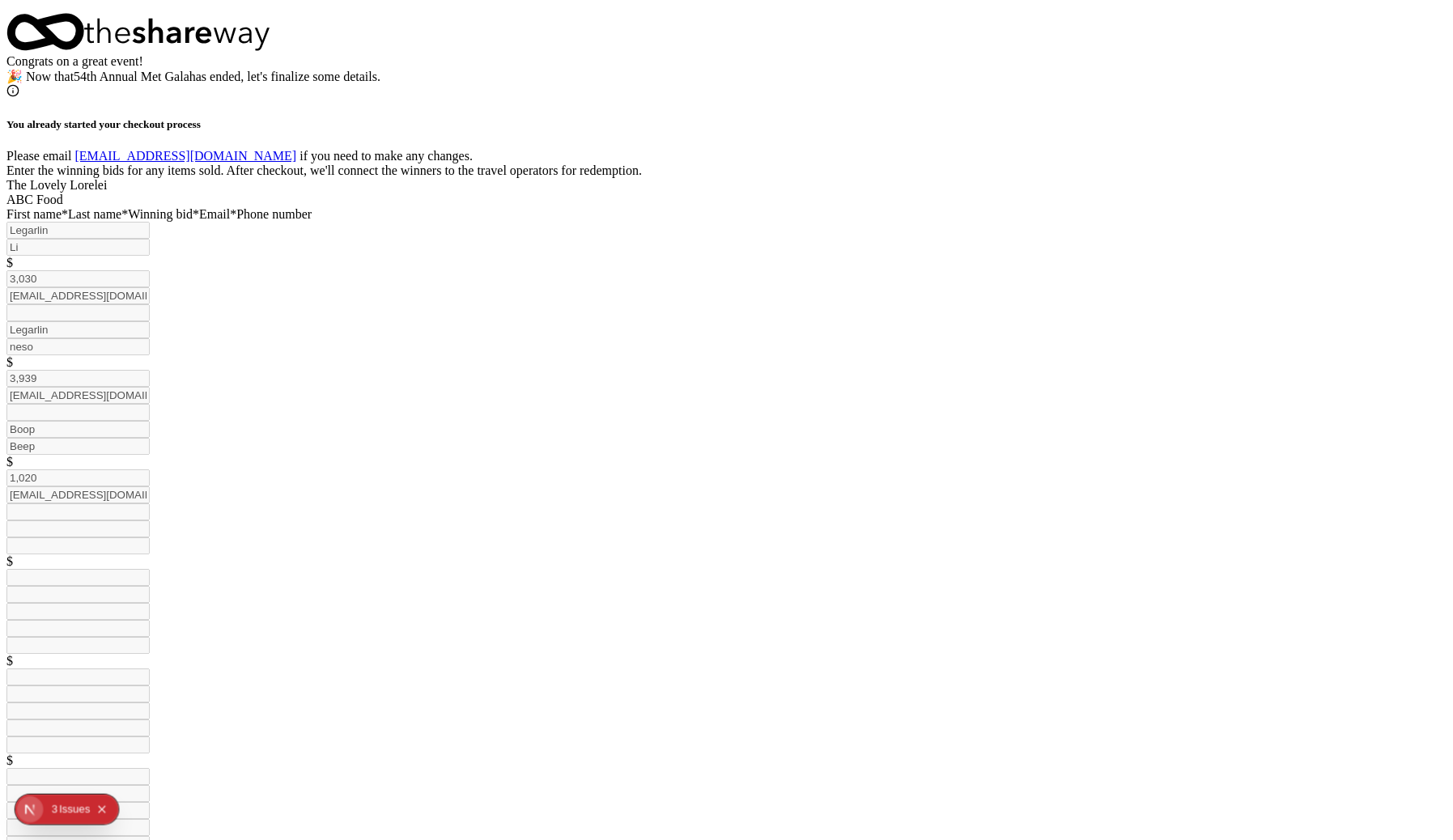
scroll to position [638, 0]
